Goal: Task Accomplishment & Management: Use online tool/utility

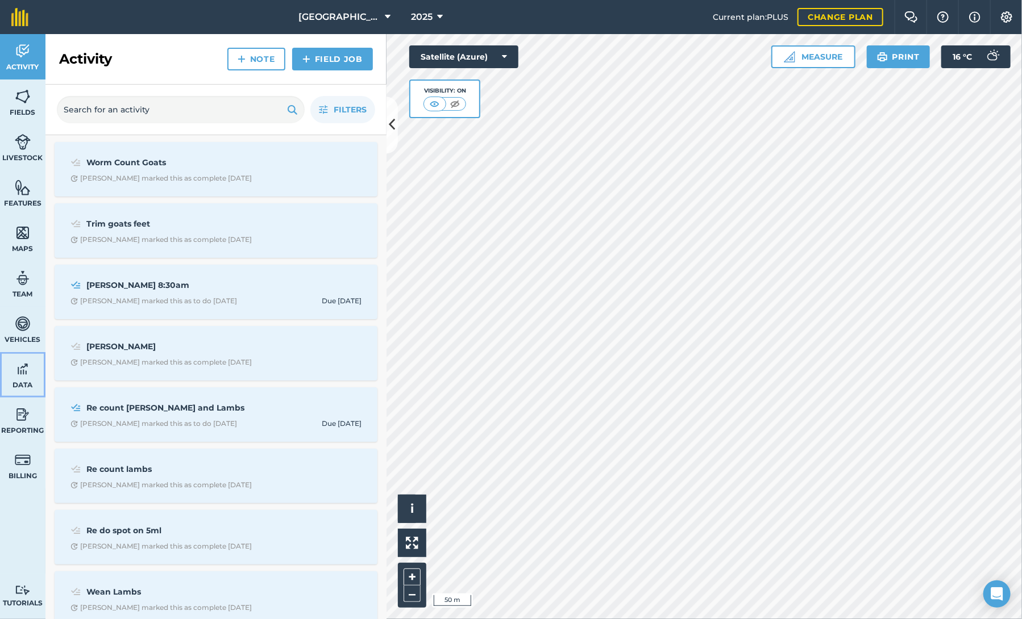
click at [18, 371] on img at bounding box center [23, 369] width 16 height 17
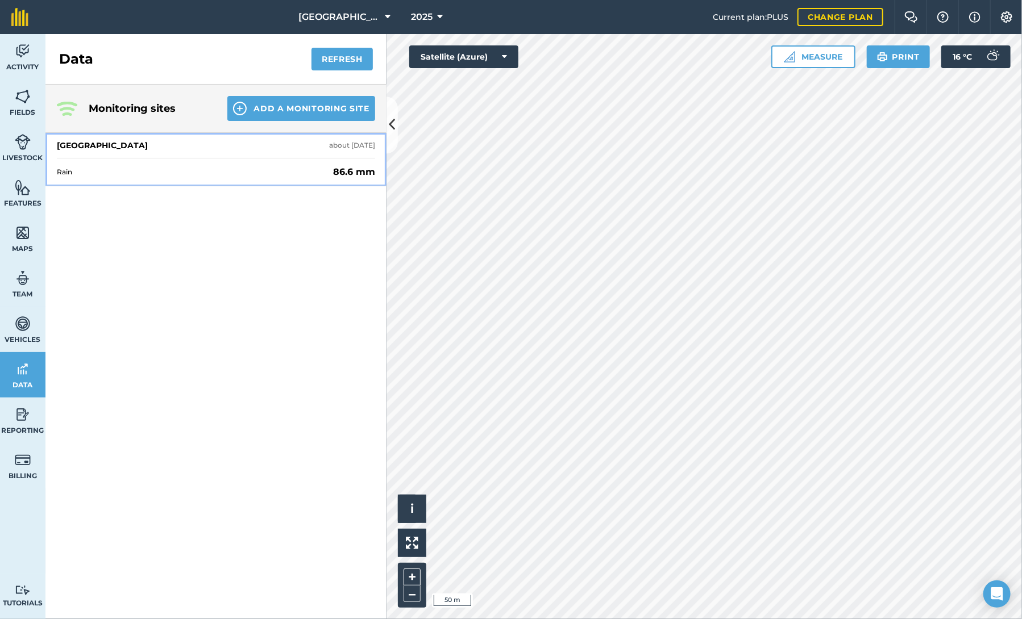
click at [345, 177] on strong "86.6 mm" at bounding box center [354, 172] width 42 height 14
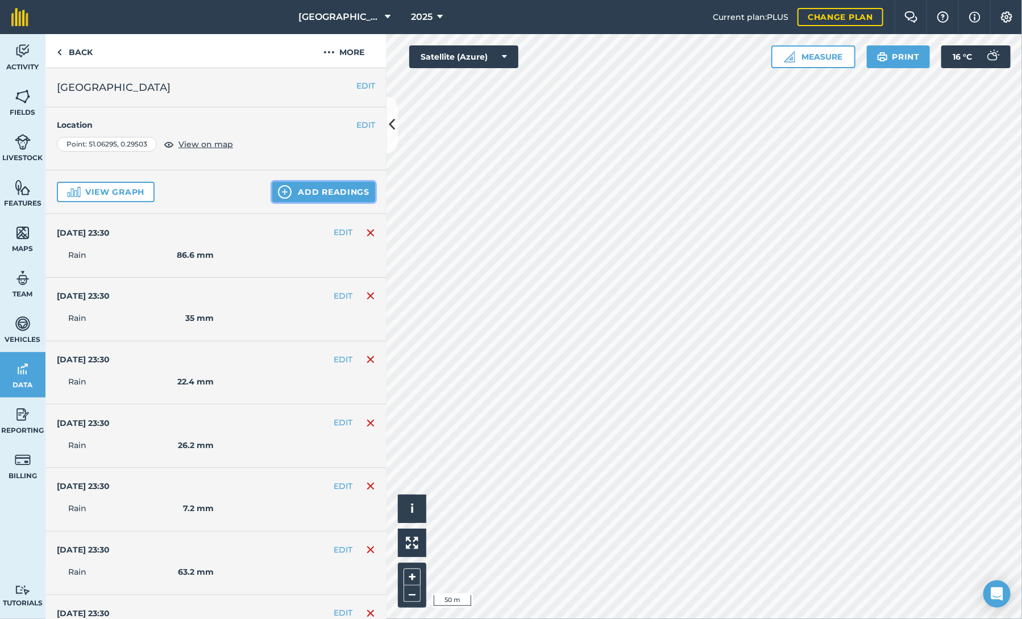
click at [284, 190] on button "Add readings" at bounding box center [323, 192] width 103 height 20
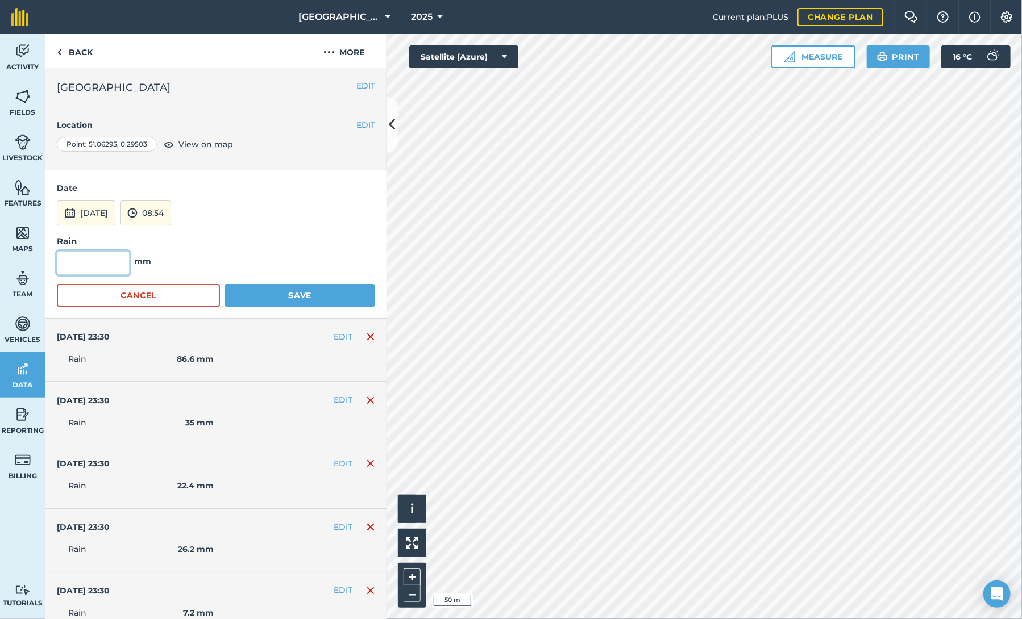
click at [95, 262] on input "text" at bounding box center [93, 263] width 73 height 24
type input "32.6"
click at [83, 213] on button "[DATE]" at bounding box center [86, 213] width 59 height 25
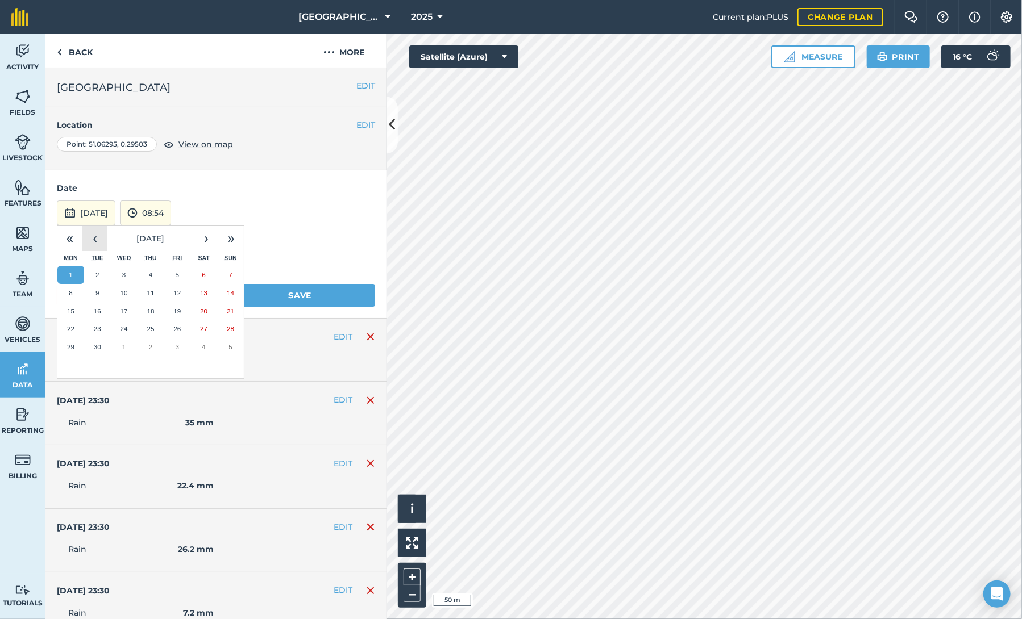
click at [94, 242] on button "‹" at bounding box center [94, 238] width 25 height 25
click at [227, 349] on abbr "31" at bounding box center [230, 346] width 7 height 7
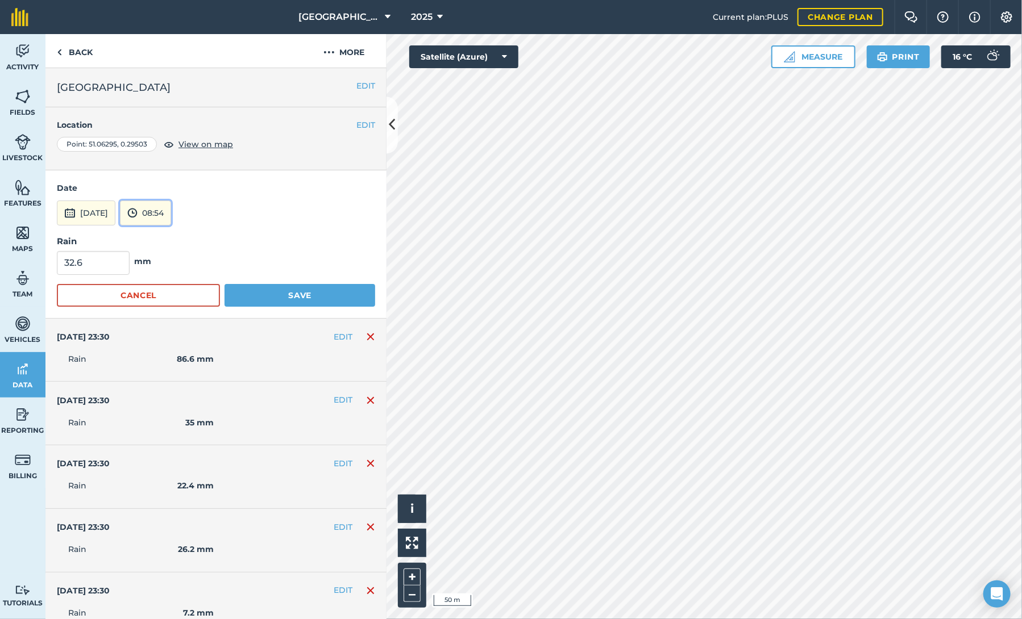
click at [171, 214] on button "08:54" at bounding box center [145, 213] width 51 height 25
click at [174, 333] on button "23:30" at bounding box center [146, 335] width 53 height 18
click at [293, 292] on button "Save" at bounding box center [299, 295] width 151 height 23
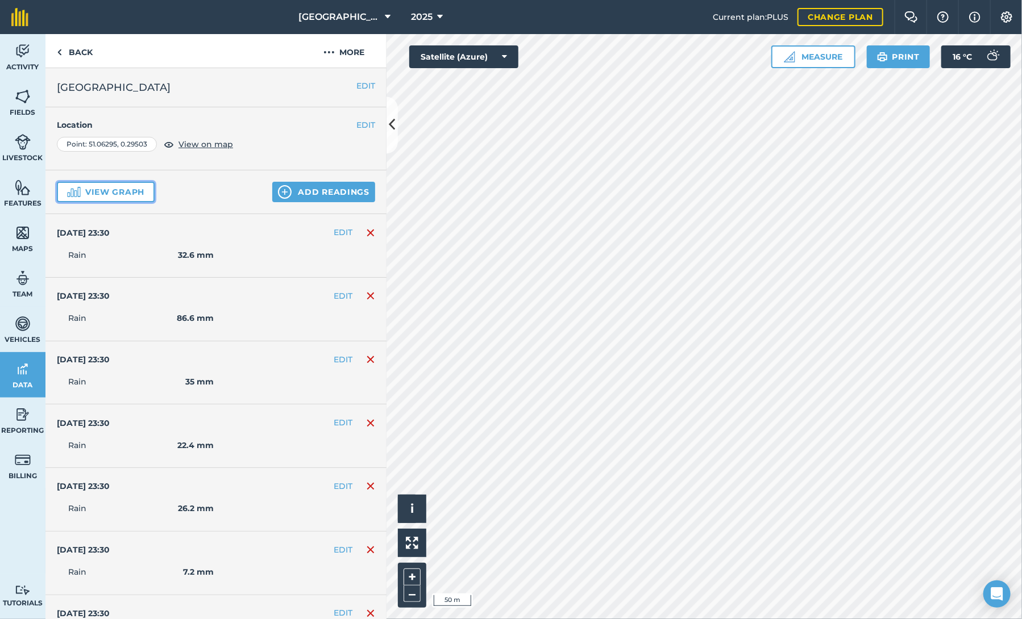
click at [107, 187] on button "View graph" at bounding box center [106, 192] width 98 height 20
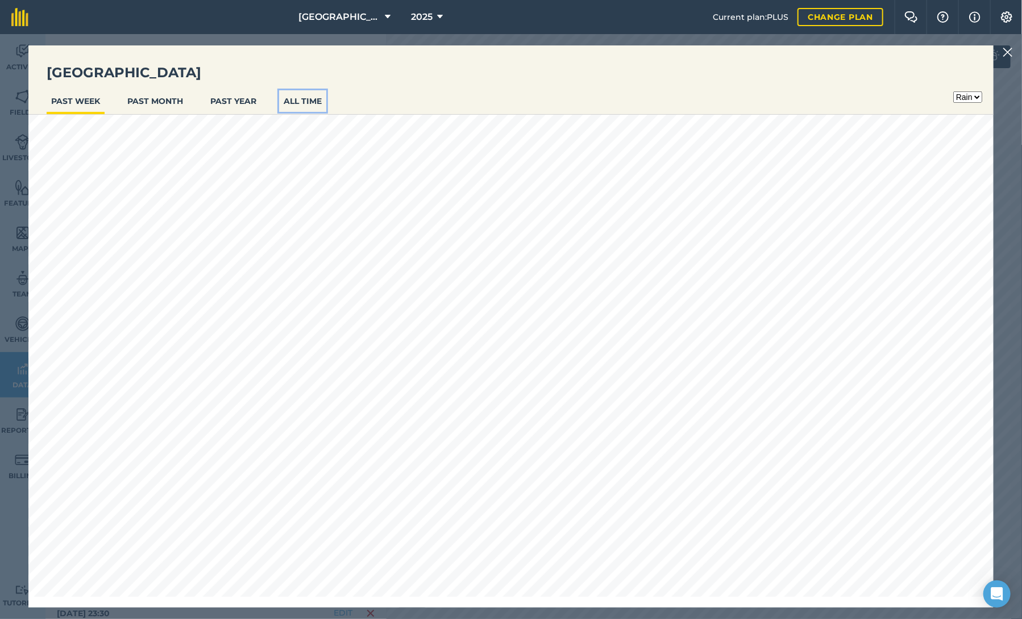
click at [296, 104] on button "ALL TIME" at bounding box center [302, 101] width 47 height 22
click at [1009, 59] on img at bounding box center [1007, 52] width 10 height 14
